Goal: Task Accomplishment & Management: Manage account settings

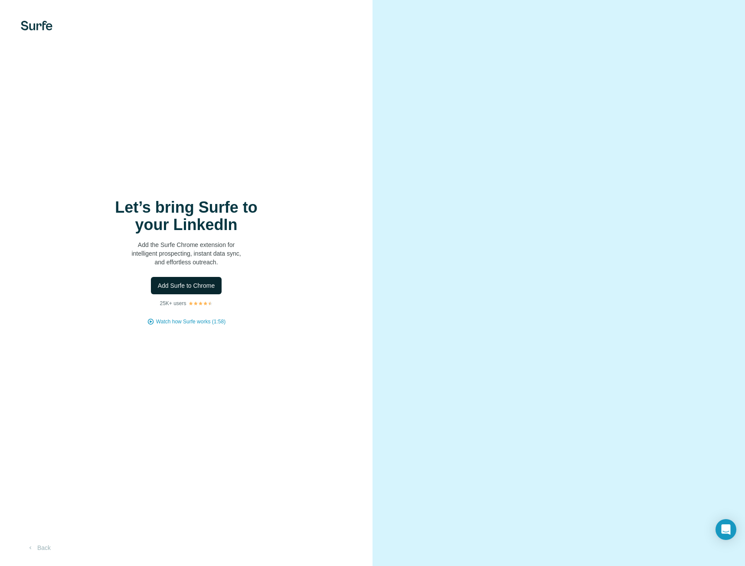
click at [176, 289] on span "Add Surfe to Chrome" at bounding box center [186, 285] width 57 height 9
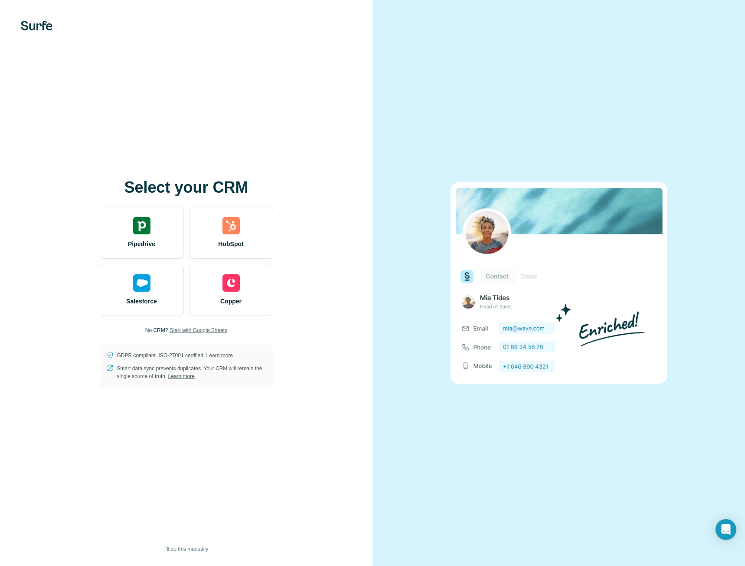
click at [192, 329] on span "Start with Google Sheets" at bounding box center [199, 330] width 58 height 8
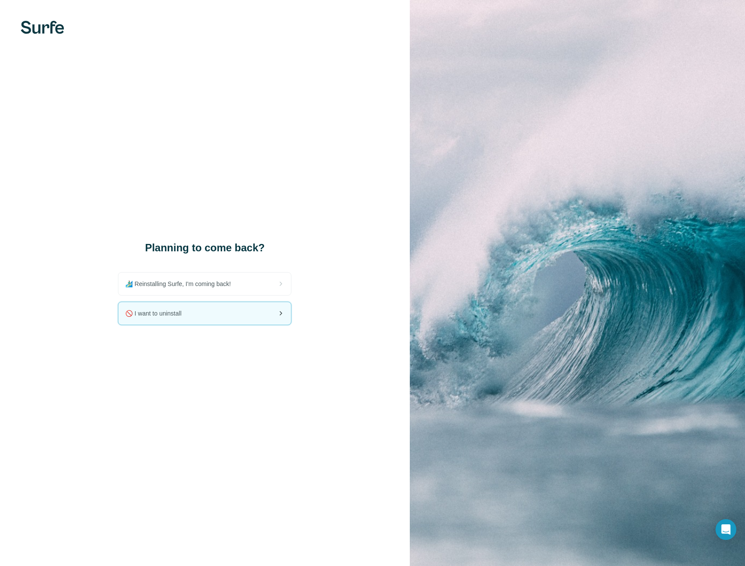
click at [188, 315] on span "🚫 I want to uninstall" at bounding box center [156, 313] width 63 height 9
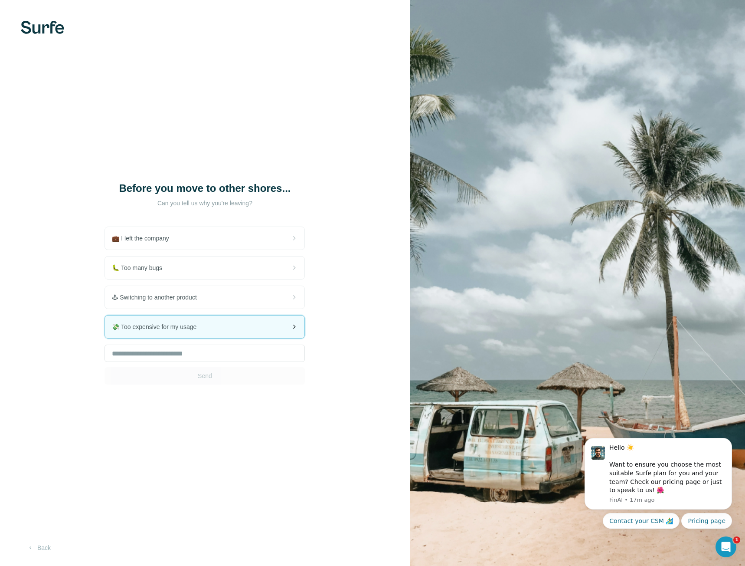
click at [176, 331] on span "💸 Too expensive for my usage" at bounding box center [158, 326] width 92 height 9
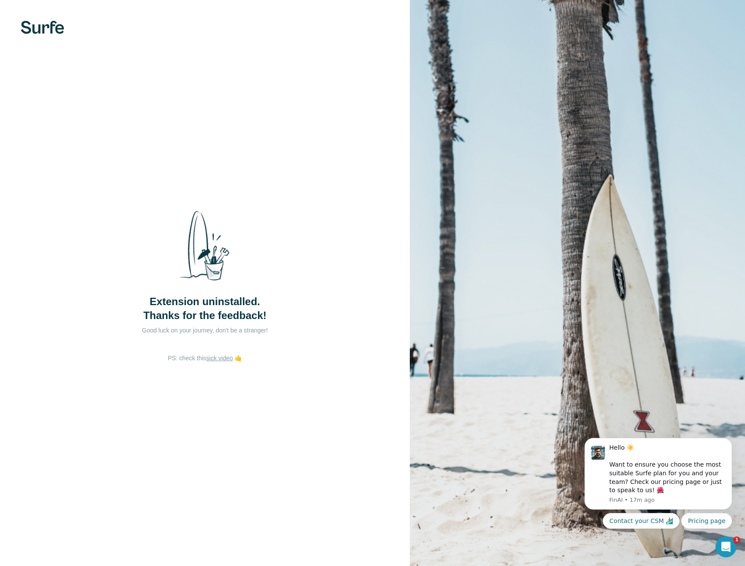
click at [39, 28] on img at bounding box center [42, 27] width 43 height 13
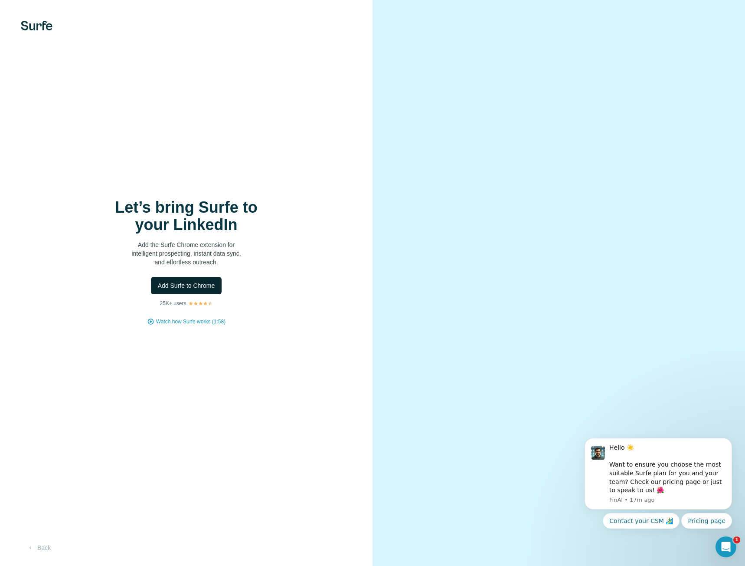
click at [178, 286] on span "Add Surfe to Chrome" at bounding box center [186, 285] width 57 height 9
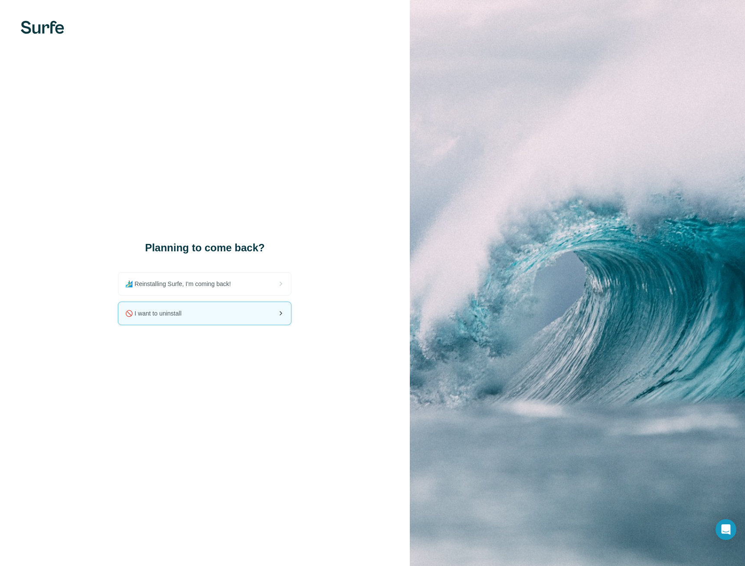
click at [169, 318] on div "🚫 I want to uninstall" at bounding box center [204, 313] width 173 height 23
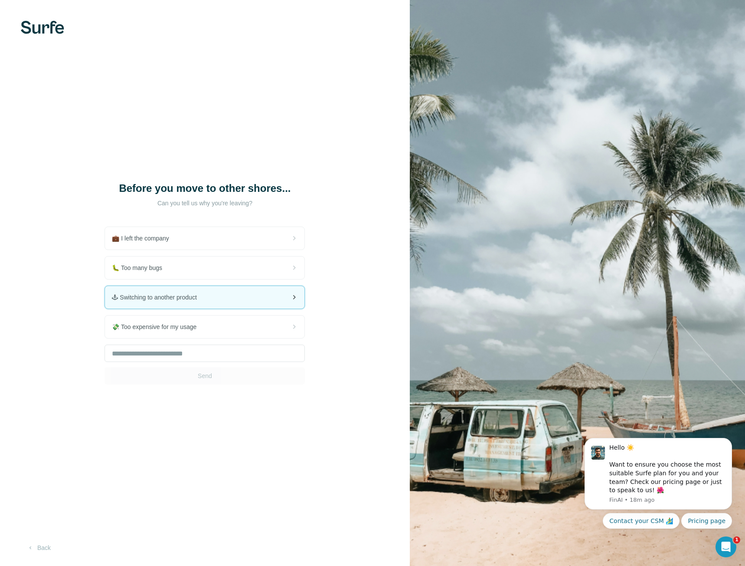
click at [194, 302] on span "🕹 Switching to another product" at bounding box center [158, 297] width 92 height 9
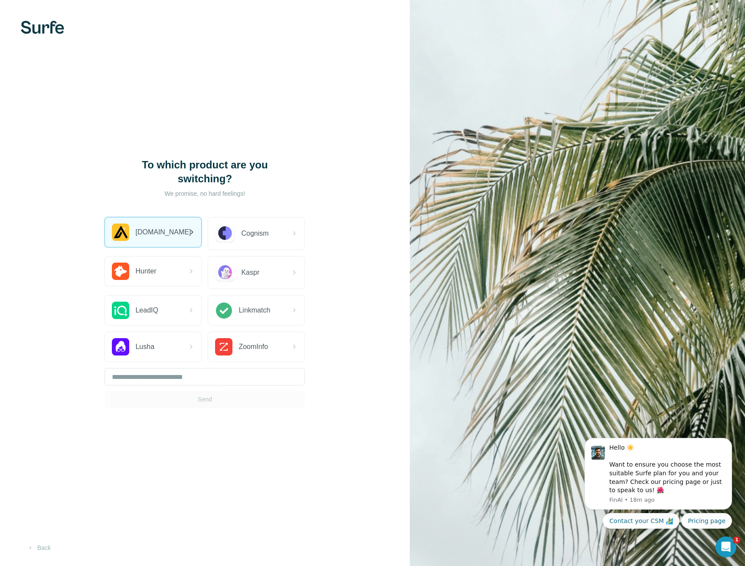
click at [154, 236] on span "Apollo.io" at bounding box center [163, 232] width 56 height 10
